Goal: Information Seeking & Learning: Learn about a topic

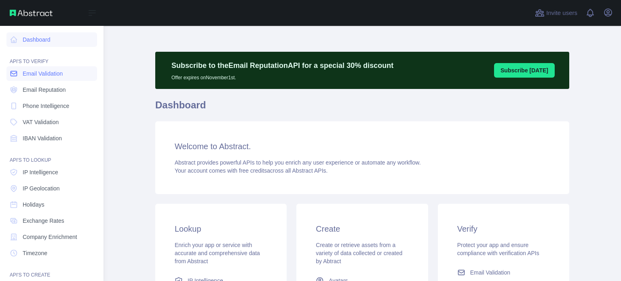
click at [32, 74] on span "Email Validation" at bounding box center [43, 74] width 40 height 8
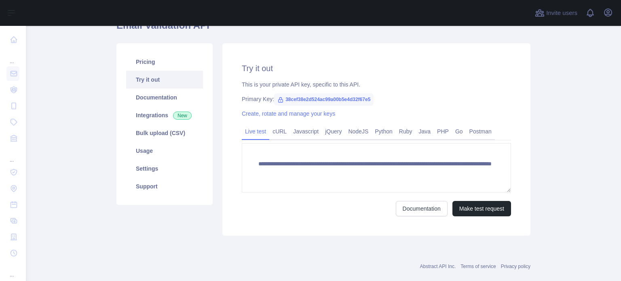
scroll to position [81, 0]
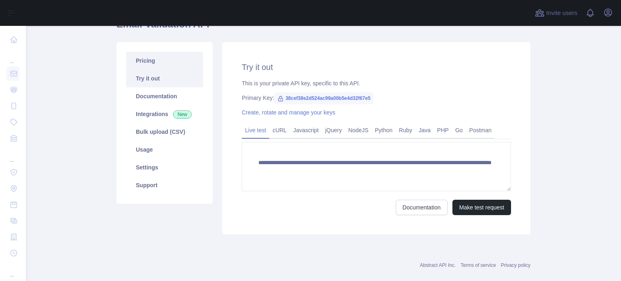
click at [139, 55] on link "Pricing" at bounding box center [164, 61] width 77 height 18
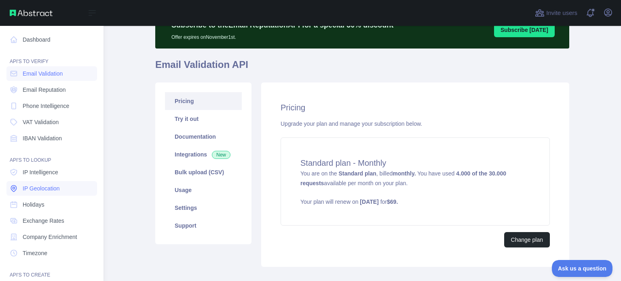
click at [44, 190] on span "IP Geolocation" at bounding box center [41, 188] width 37 height 8
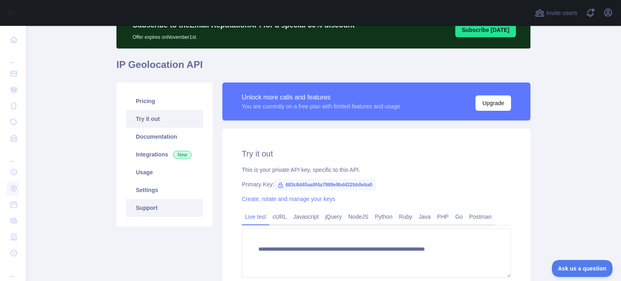
type textarea "**********"
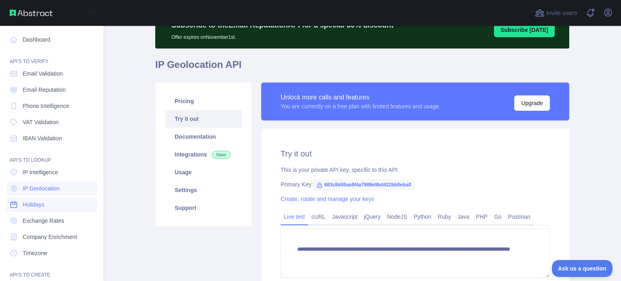
click at [47, 202] on link "Holidays" at bounding box center [51, 204] width 91 height 15
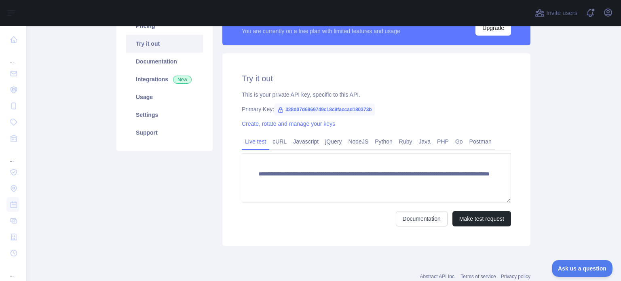
scroll to position [121, 0]
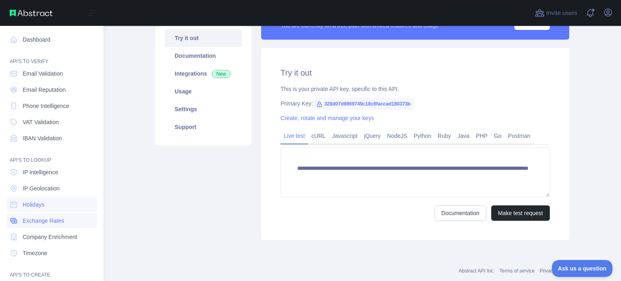
click at [44, 219] on span "Exchange Rates" at bounding box center [44, 221] width 42 height 8
click at [48, 238] on span "Company Enrichment" at bounding box center [50, 237] width 55 height 8
click at [47, 252] on span "Timezone" at bounding box center [35, 253] width 25 height 8
click at [43, 174] on span "IP Intelligence" at bounding box center [41, 172] width 36 height 8
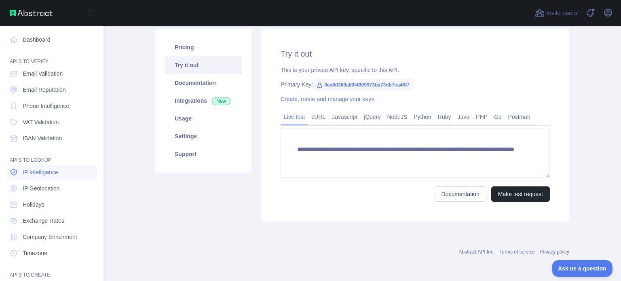
scroll to position [94, 0]
click at [45, 181] on link "IP Geolocation" at bounding box center [51, 188] width 91 height 15
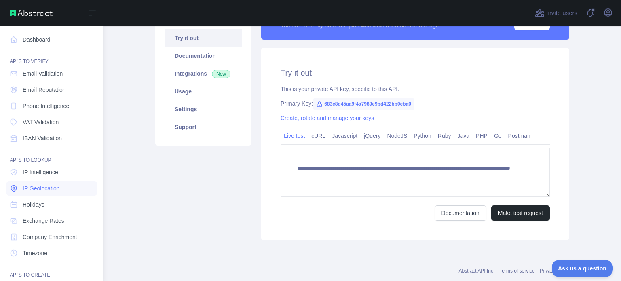
click at [46, 186] on span "IP Geolocation" at bounding box center [41, 188] width 37 height 8
click at [52, 175] on span "IP Intelligence" at bounding box center [41, 172] width 36 height 8
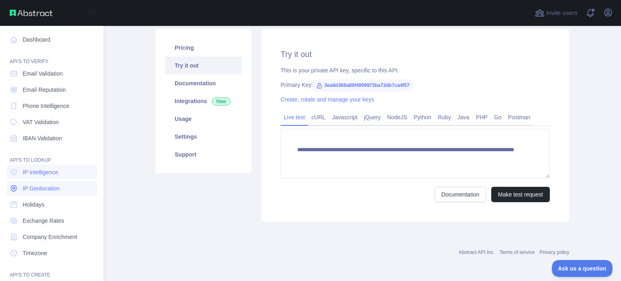
click at [52, 184] on link "IP Geolocation" at bounding box center [51, 188] width 91 height 15
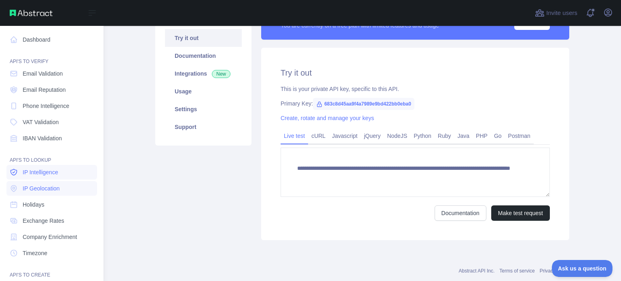
click at [54, 173] on span "IP Intelligence" at bounding box center [41, 172] width 36 height 8
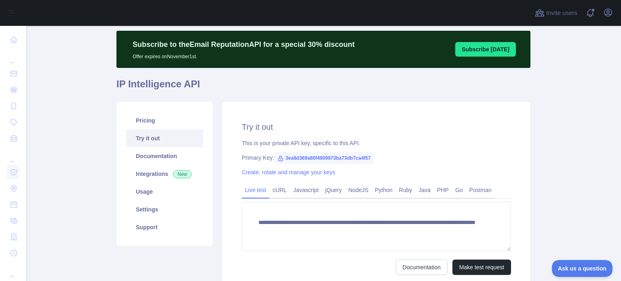
scroll to position [13, 0]
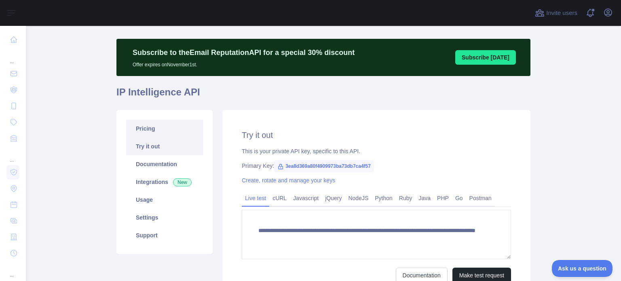
click at [155, 128] on link "Pricing" at bounding box center [164, 129] width 77 height 18
